Goal: Information Seeking & Learning: Learn about a topic

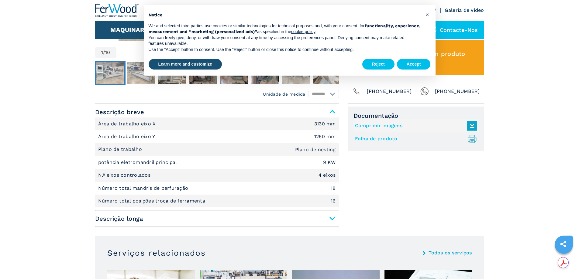
scroll to position [182, 0]
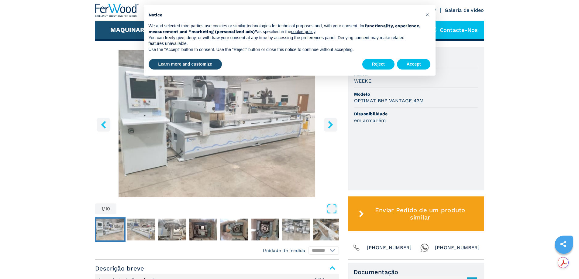
click at [329, 126] on icon "right-button" at bounding box center [330, 125] width 5 height 8
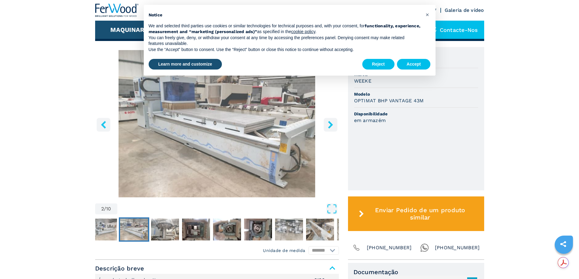
click at [329, 126] on icon "right-button" at bounding box center [330, 125] width 5 height 8
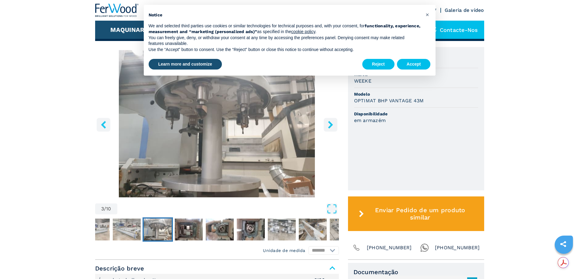
click at [328, 126] on icon "right-button" at bounding box center [331, 125] width 8 height 8
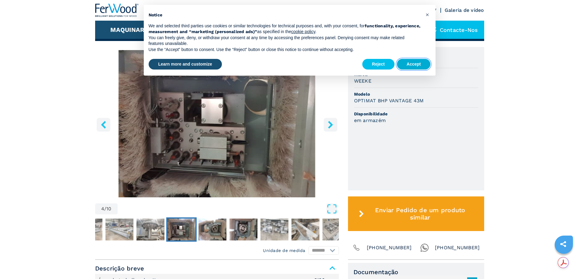
click at [415, 64] on button "Accept" at bounding box center [414, 64] width 34 height 11
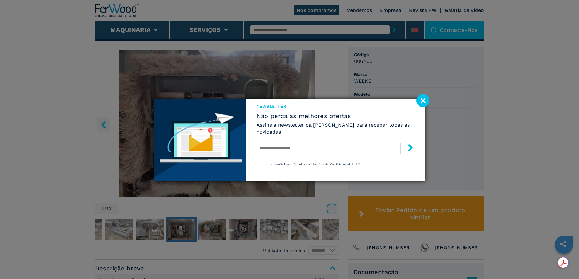
click at [422, 99] on image at bounding box center [423, 100] width 13 height 13
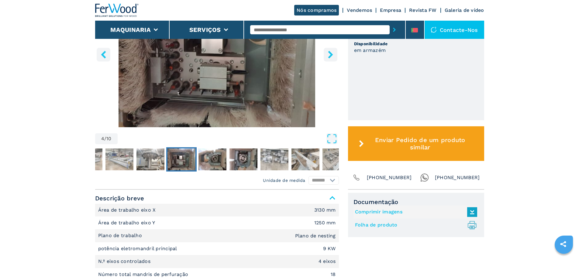
scroll to position [213, 0]
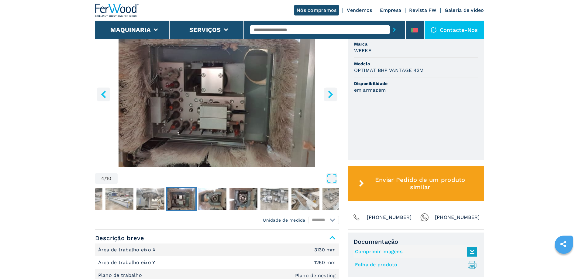
click at [328, 97] on icon "right-button" at bounding box center [331, 95] width 8 height 8
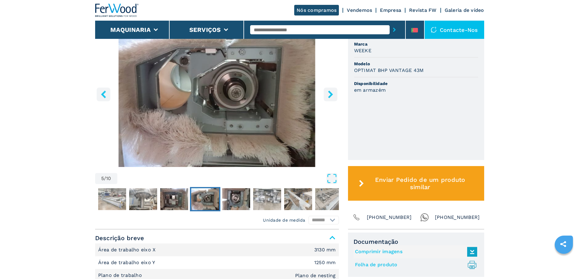
click at [330, 98] on icon "right-button" at bounding box center [330, 95] width 5 height 8
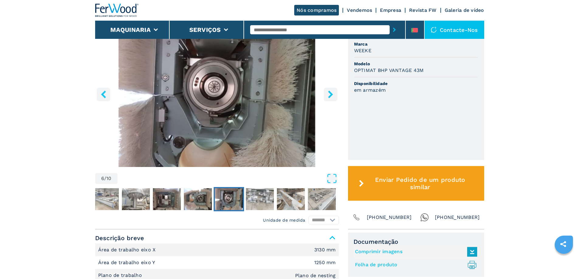
click at [330, 98] on icon "right-button" at bounding box center [330, 95] width 5 height 8
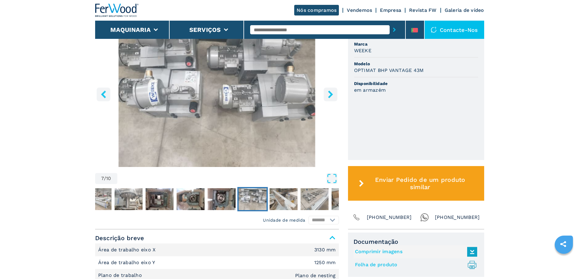
click at [330, 98] on icon "right-button" at bounding box center [330, 95] width 5 height 8
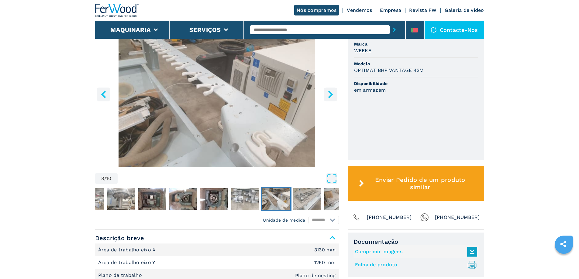
click at [330, 98] on icon "right-button" at bounding box center [330, 95] width 5 height 8
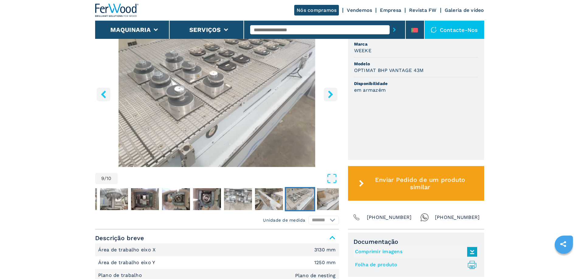
click at [330, 98] on icon "right-button" at bounding box center [330, 95] width 5 height 8
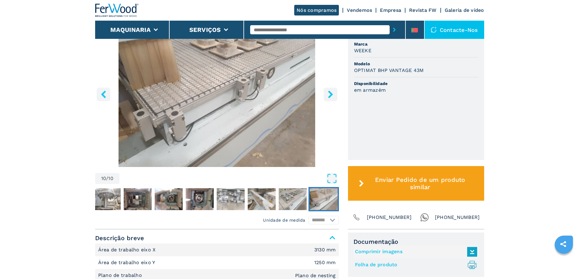
click at [102, 95] on icon "left-button" at bounding box center [104, 95] width 8 height 8
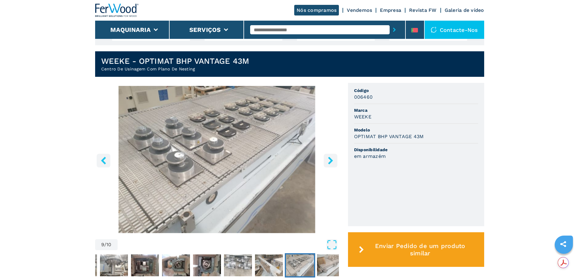
scroll to position [152, 0]
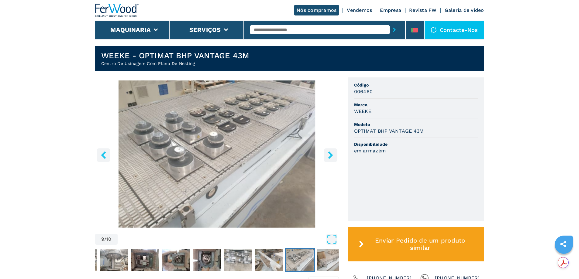
click at [328, 159] on icon "right-button" at bounding box center [331, 155] width 8 height 8
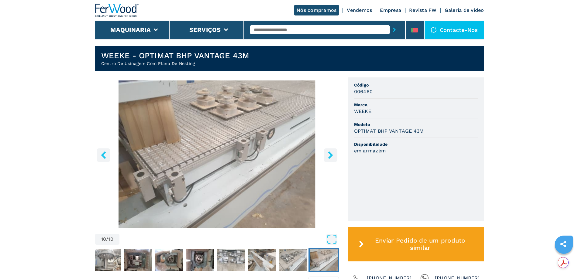
click at [332, 158] on icon "right-button" at bounding box center [330, 155] width 5 height 8
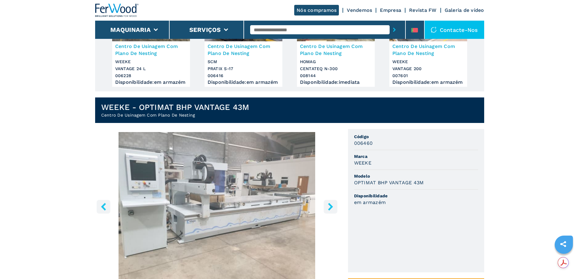
scroll to position [137, 0]
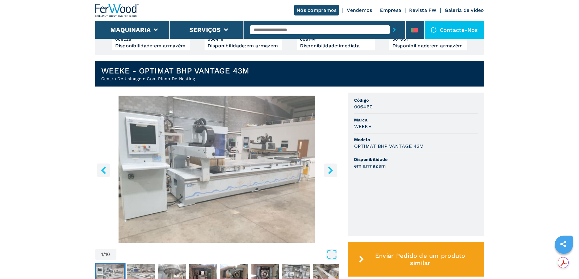
click at [330, 172] on icon "right-button" at bounding box center [330, 171] width 5 height 8
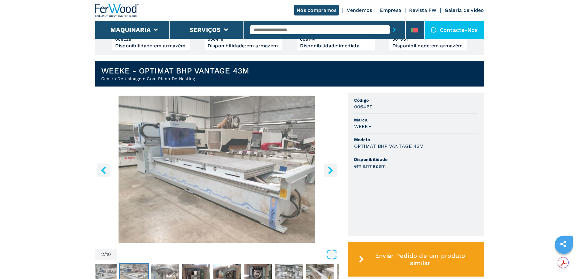
click at [331, 174] on icon "right-button" at bounding box center [330, 171] width 5 height 8
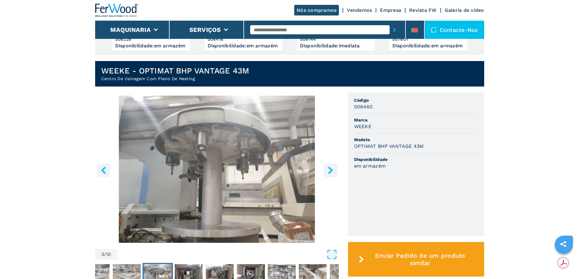
click at [331, 174] on icon "right-button" at bounding box center [330, 171] width 5 height 8
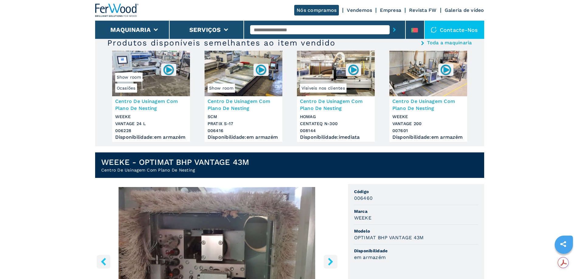
scroll to position [0, 0]
